Goal: Obtain resource: Download file/media

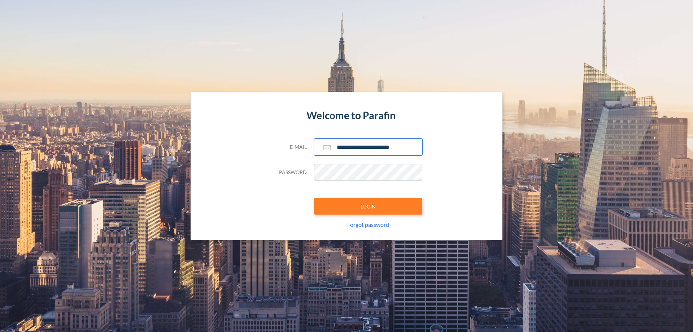
type input "**********"
click at [368, 206] on button "LOGIN" at bounding box center [368, 206] width 108 height 17
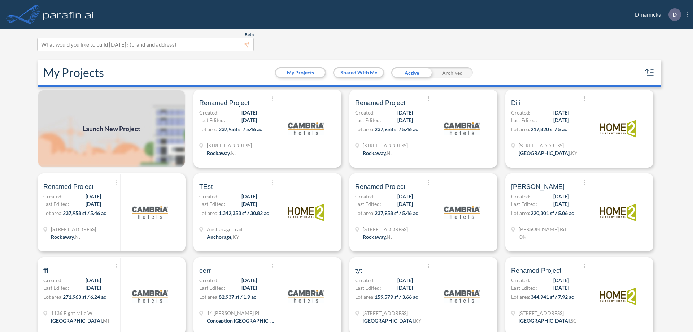
scroll to position [2, 0]
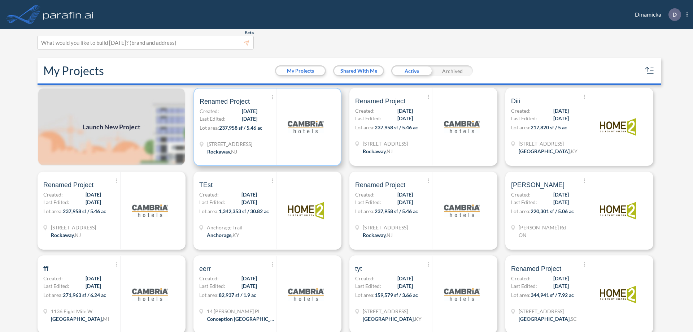
click at [266, 127] on p "Lot area: 237,958 sf / 5.46 ac" at bounding box center [238, 129] width 77 height 10
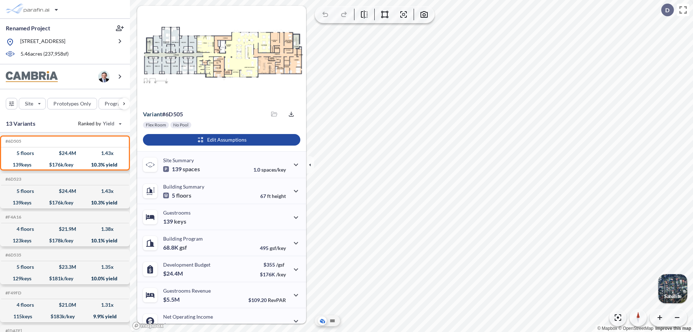
scroll to position [36, 0]
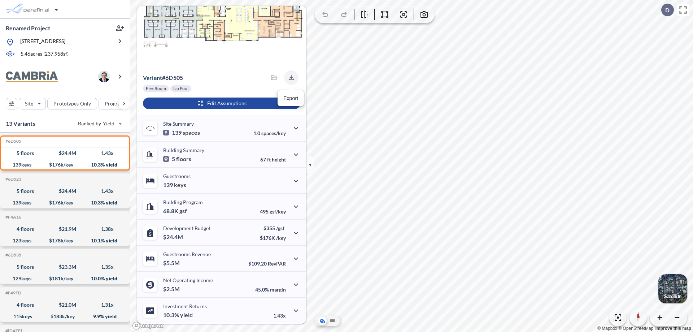
click at [289, 78] on icon "button" at bounding box center [291, 77] width 5 height 5
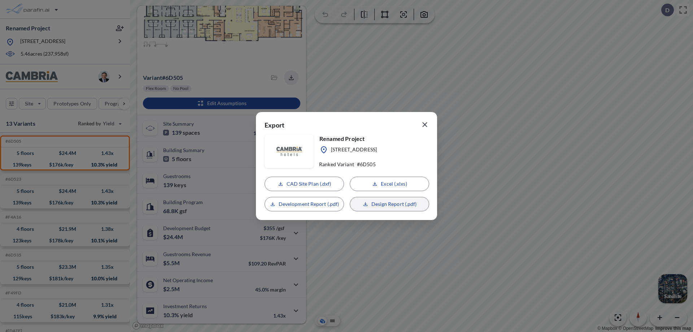
click at [390, 204] on p "Design Report (.pdf)" at bounding box center [395, 203] width 46 height 7
